Goal: Share content

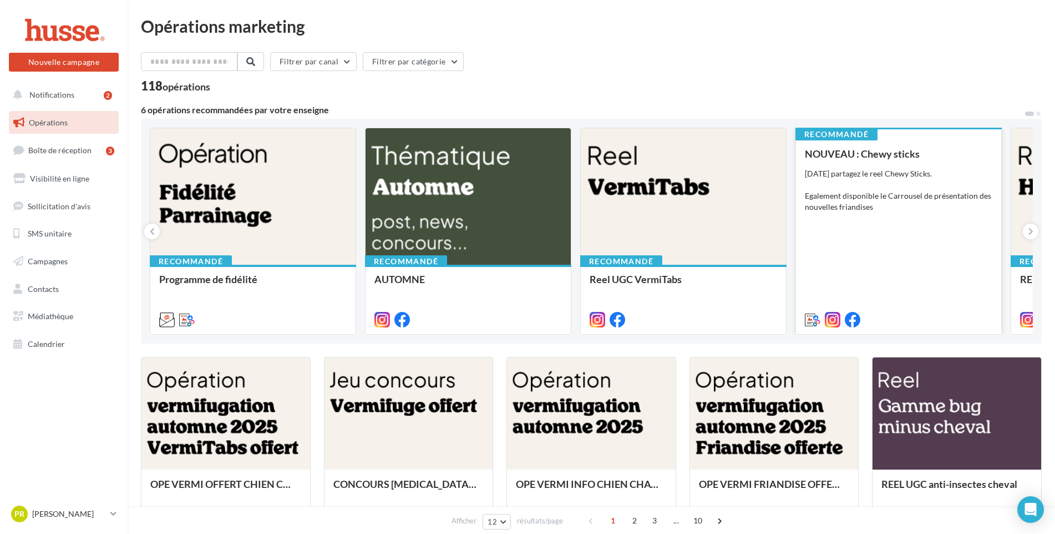
click at [899, 249] on div "NOUVEAU : Chewy sticks [DATE] partagez le reel Chewy Sticks. Egalement disponib…" at bounding box center [899, 236] width 188 height 176
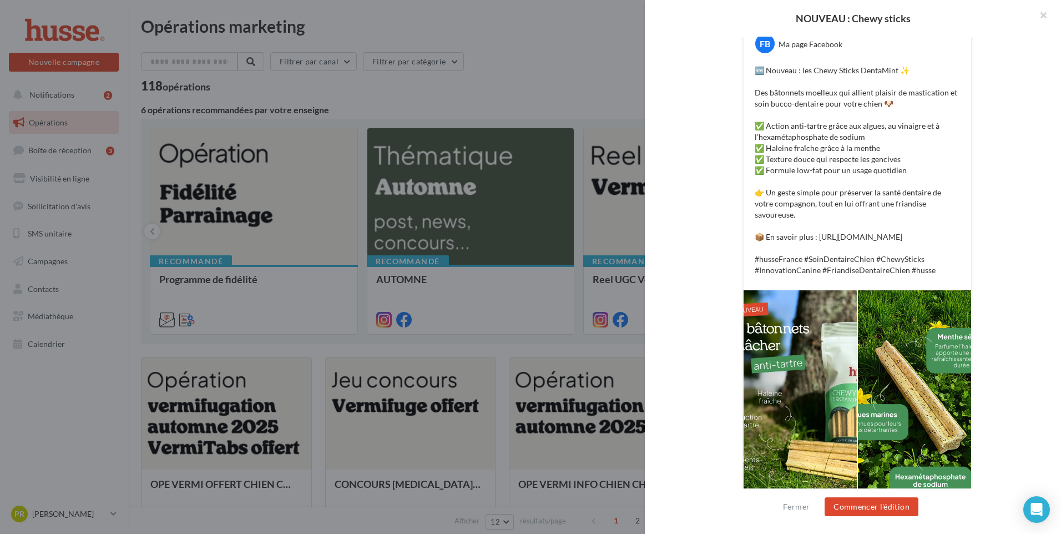
scroll to position [287, 0]
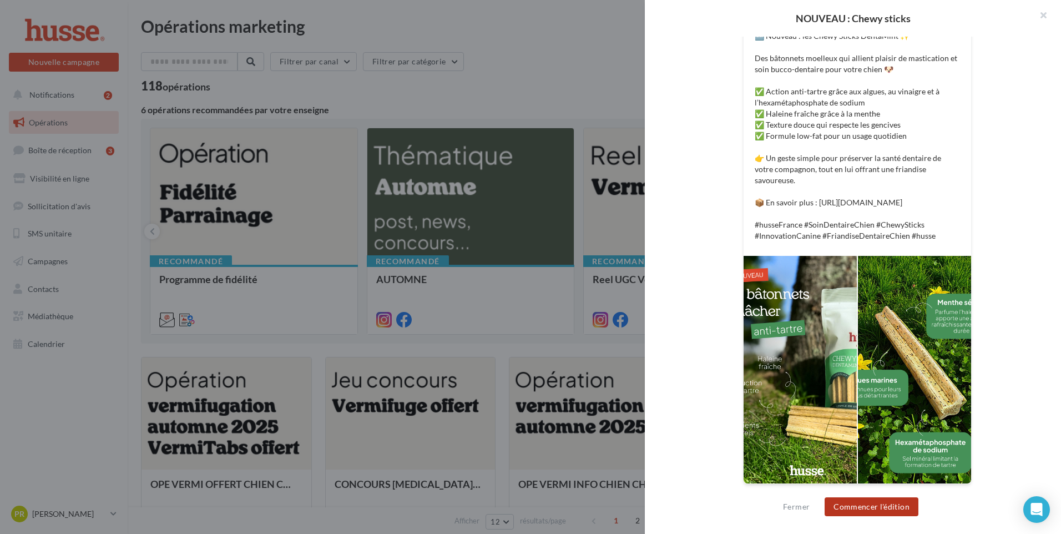
click at [867, 507] on button "Commencer l'édition" at bounding box center [871, 506] width 94 height 19
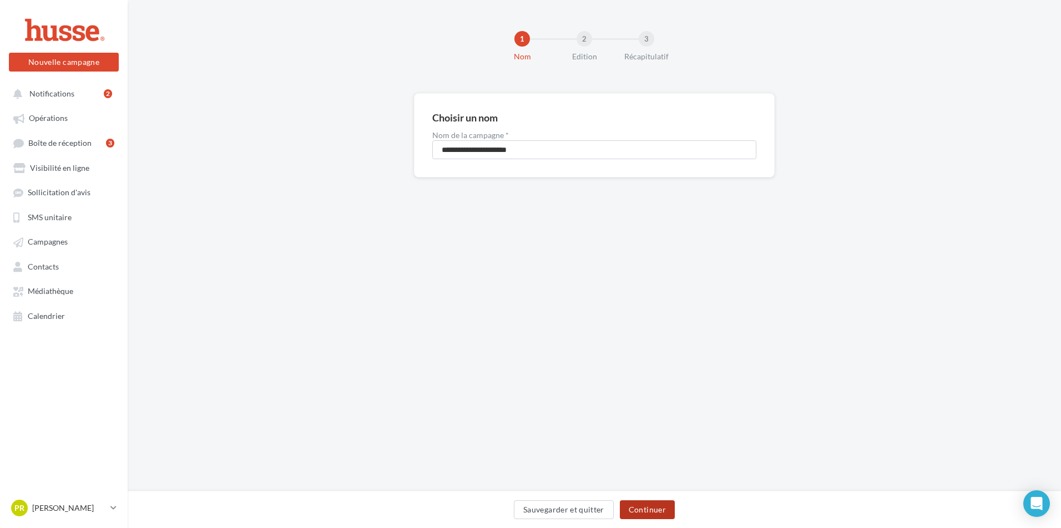
click at [641, 507] on button "Continuer" at bounding box center [647, 509] width 55 height 19
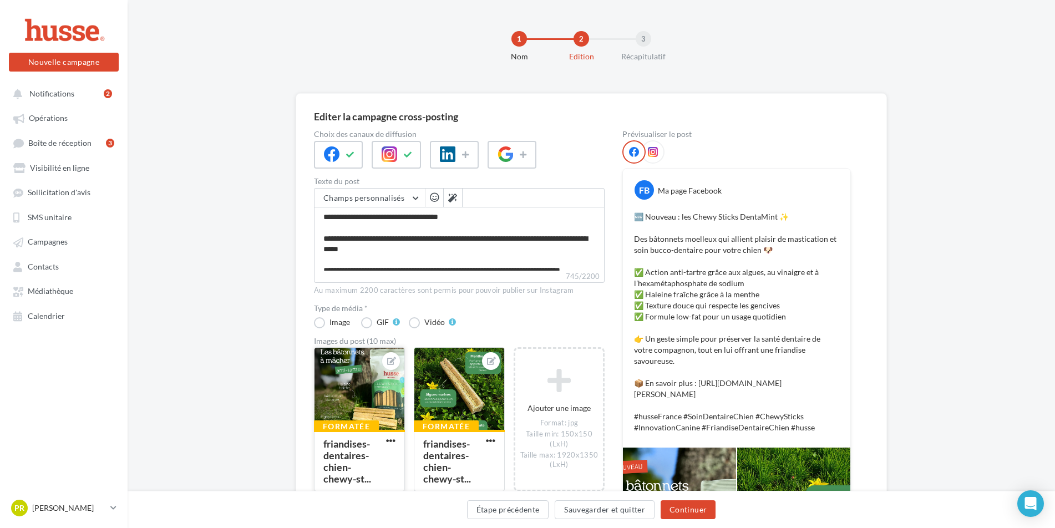
scroll to position [55, 0]
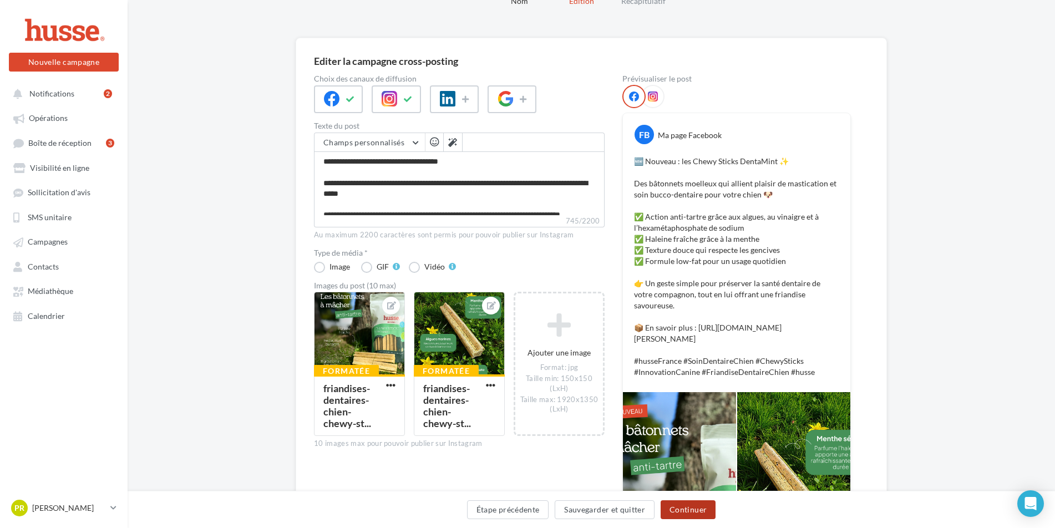
click at [680, 511] on button "Continuer" at bounding box center [688, 509] width 55 height 19
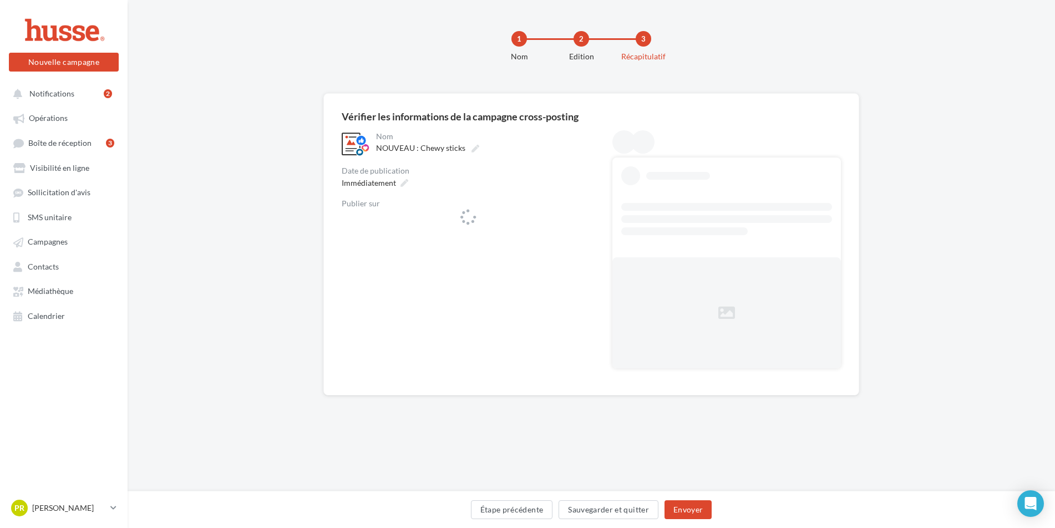
scroll to position [0, 0]
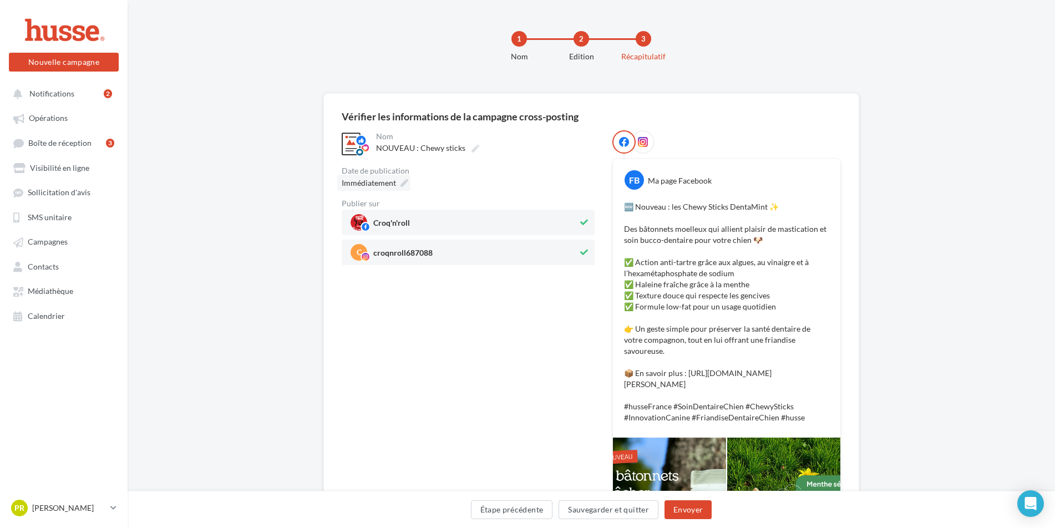
click at [401, 184] on icon at bounding box center [405, 183] width 8 height 8
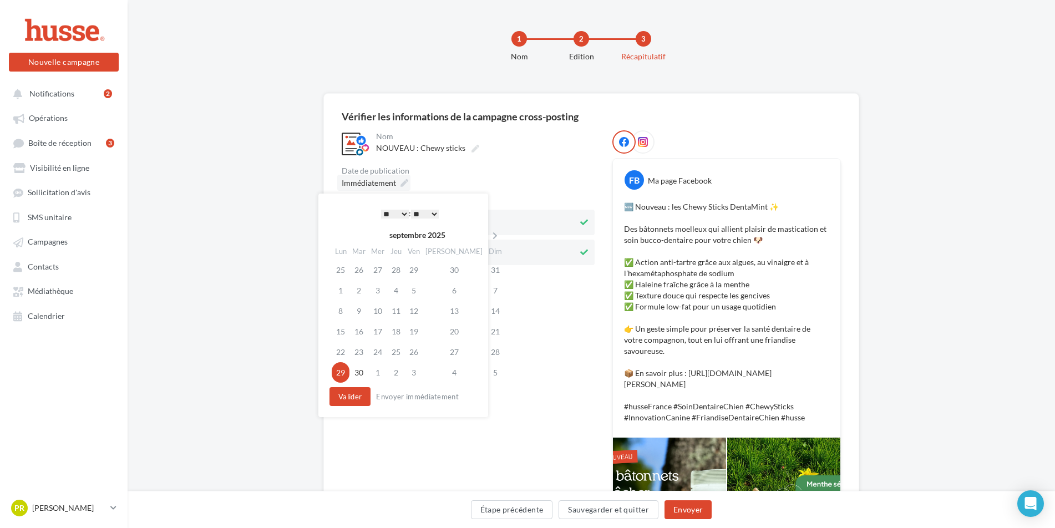
click at [401, 184] on icon at bounding box center [405, 183] width 8 height 8
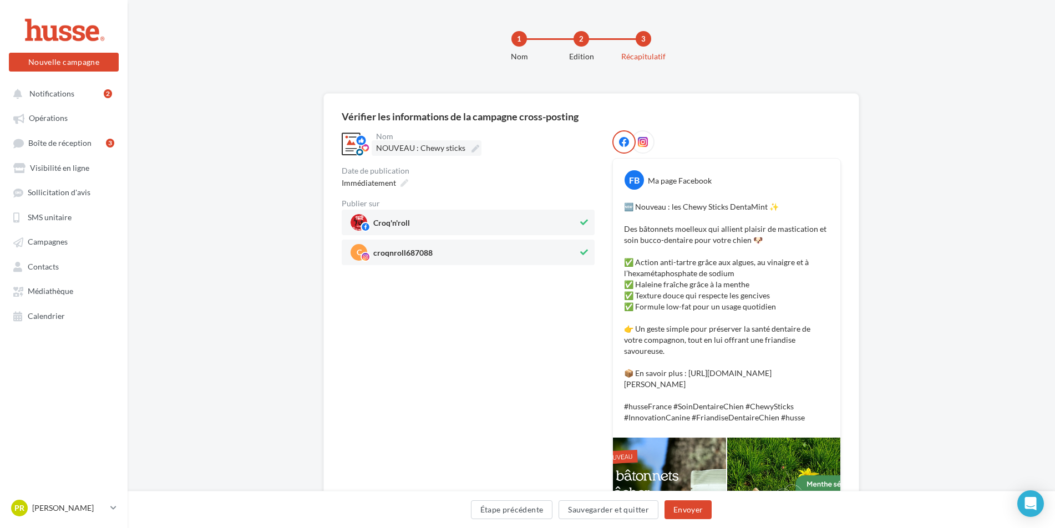
click at [479, 150] on label "NOUVEAU : Chewy sticks" at bounding box center [427, 148] width 110 height 16
click at [474, 150] on input "**********" at bounding box center [425, 149] width 98 height 19
click at [401, 187] on icon at bounding box center [405, 188] width 8 height 8
click at [548, 225] on span "Croq'n'roll" at bounding box center [464, 222] width 227 height 17
click at [548, 225] on span "Croq'n'roll" at bounding box center [465, 222] width 229 height 17
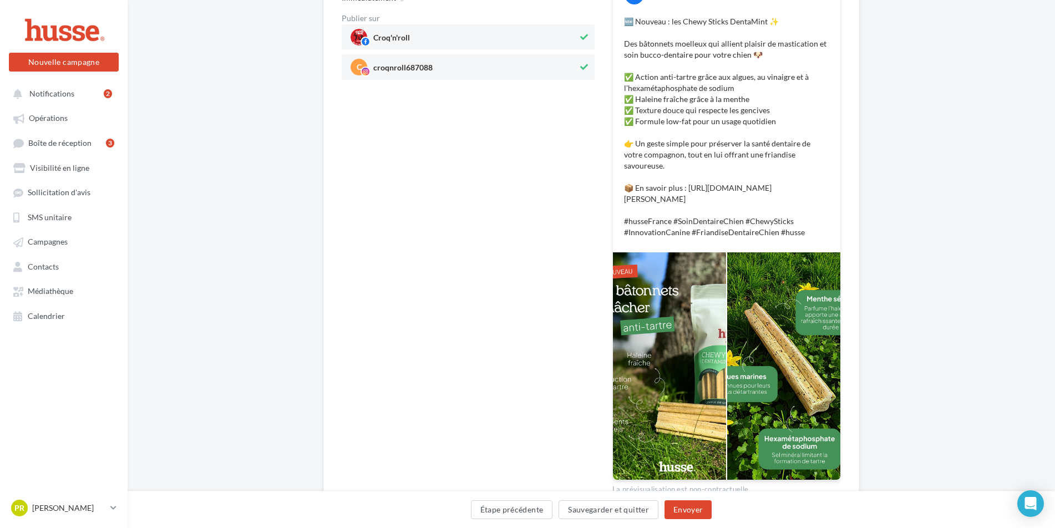
scroll to position [222, 0]
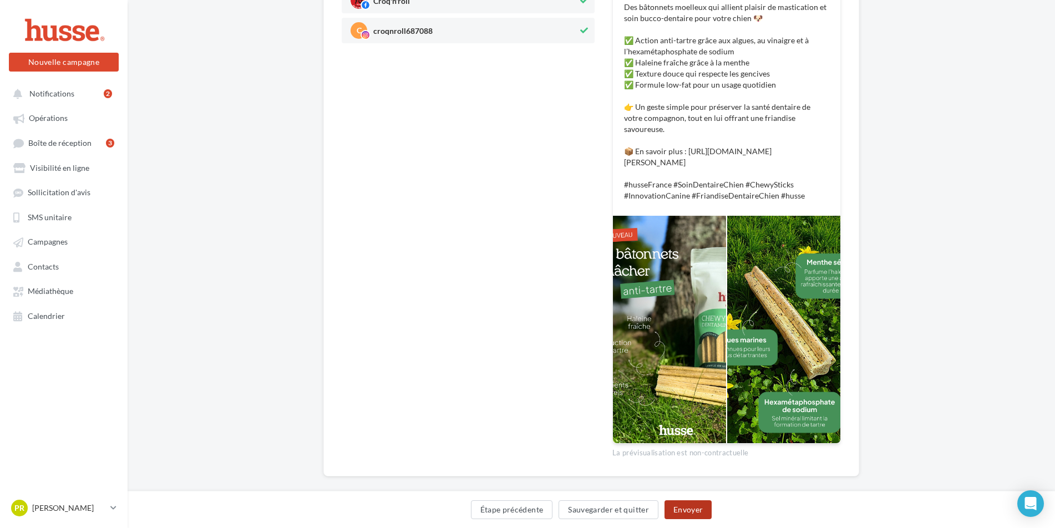
click at [691, 508] on button "Envoyer" at bounding box center [688, 509] width 47 height 19
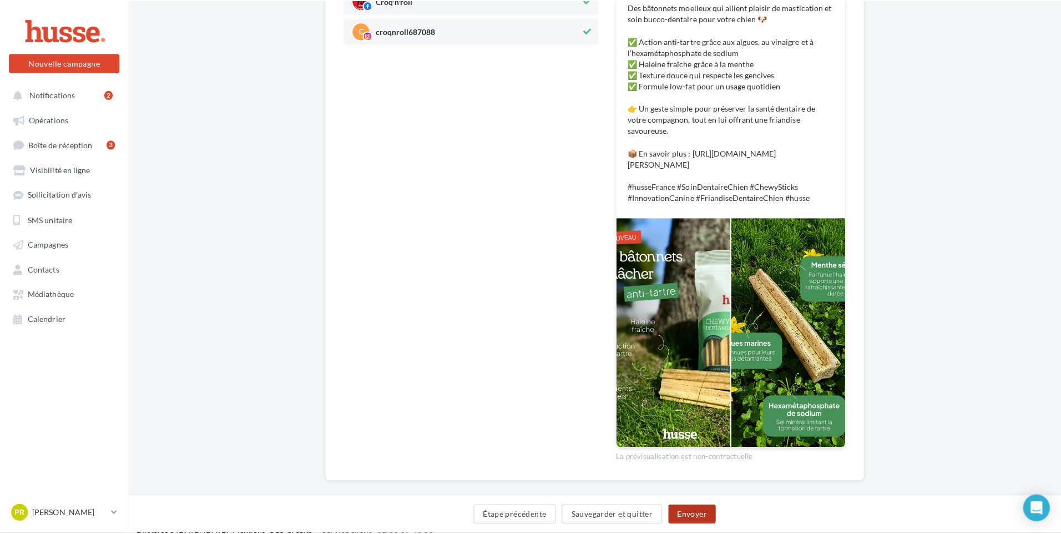
scroll to position [219, 0]
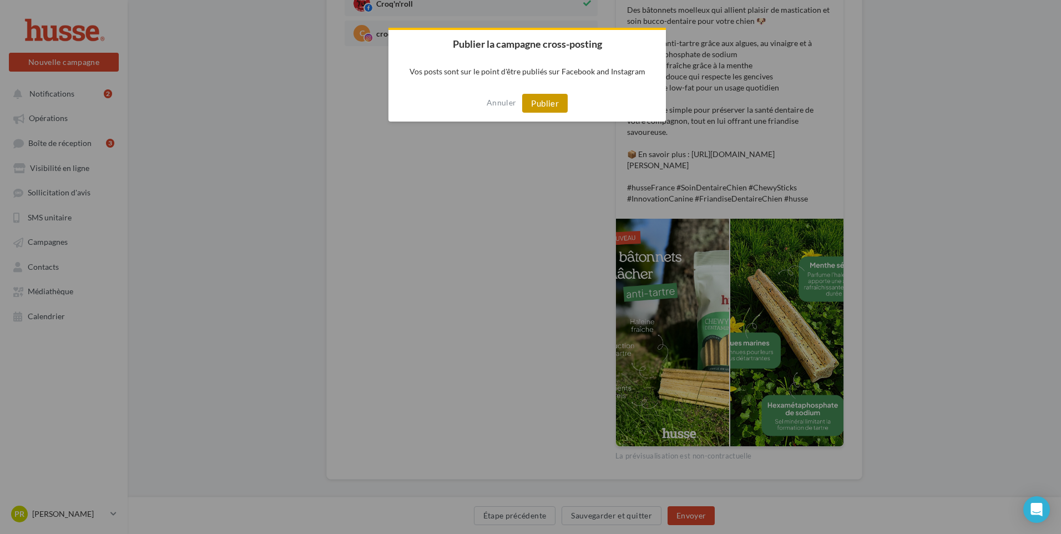
click at [545, 105] on button "Publier" at bounding box center [544, 103] width 45 height 19
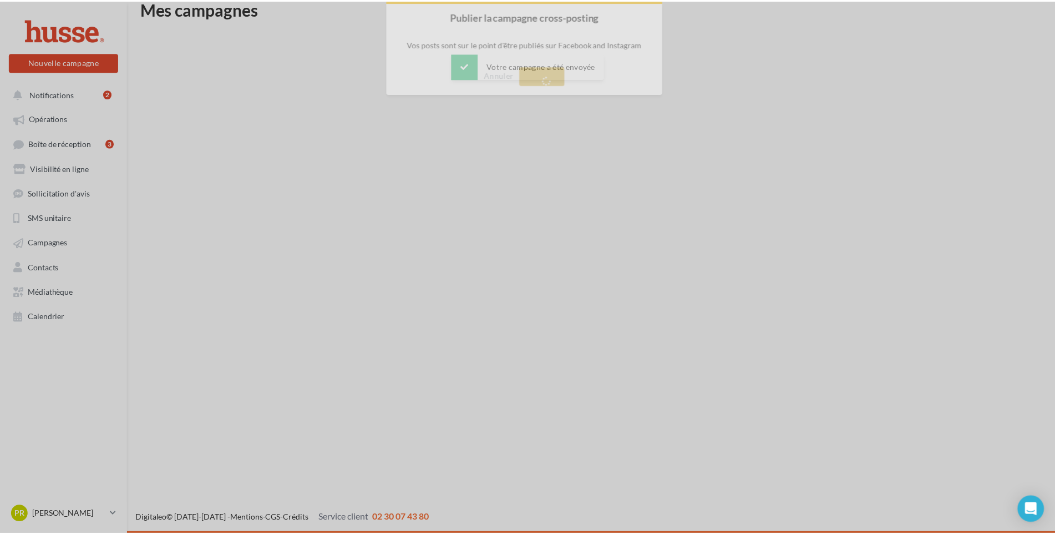
scroll to position [18, 0]
